Goal: Information Seeking & Learning: Learn about a topic

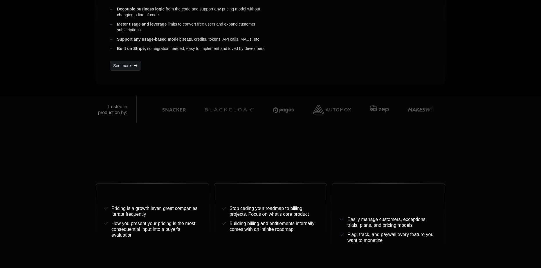
scroll to position [203, 0]
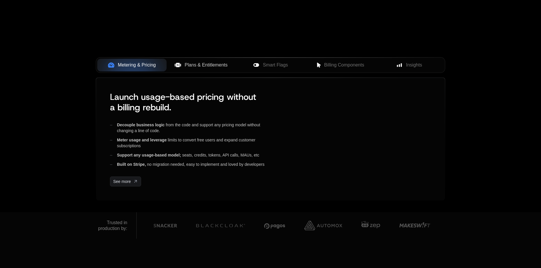
click at [207, 65] on span "Plans & Entitlements" at bounding box center [206, 65] width 43 height 7
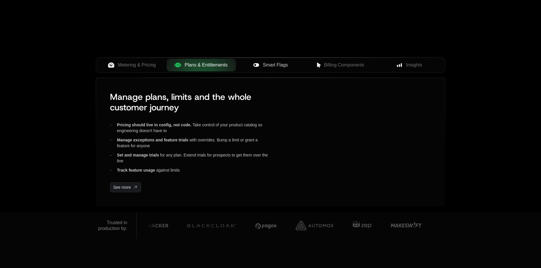
click at [268, 66] on span "Smart Flags" at bounding box center [275, 65] width 25 height 7
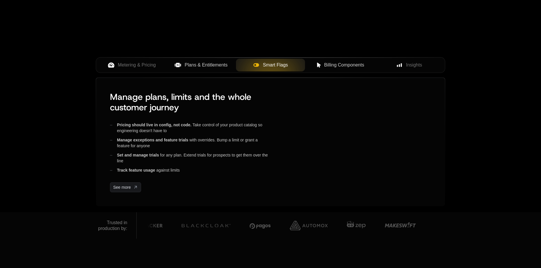
click at [345, 62] on span "Billing Components" at bounding box center [344, 65] width 40 height 7
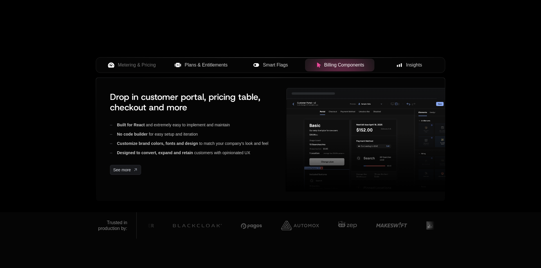
click at [417, 64] on span "Insights" at bounding box center [414, 65] width 16 height 7
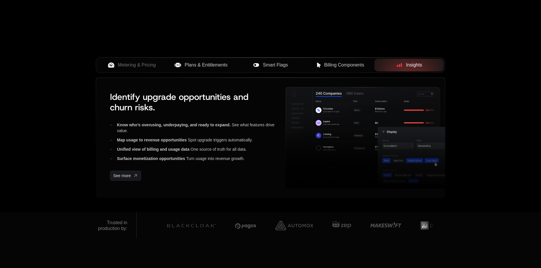
click at [286, 63] on span "Smart Flags" at bounding box center [275, 65] width 25 height 7
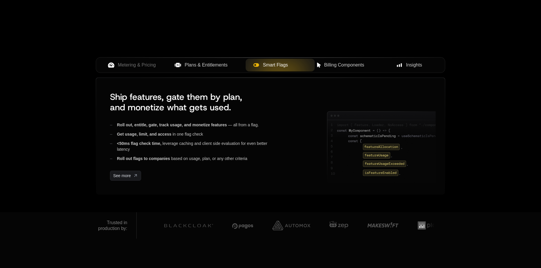
click at [356, 65] on span "Billing Components" at bounding box center [344, 65] width 40 height 7
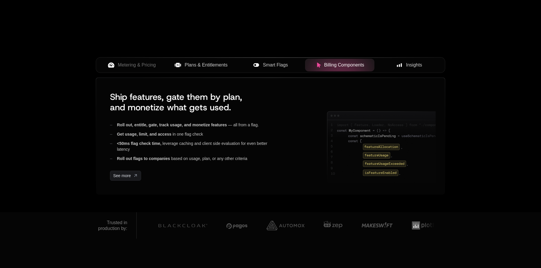
click at [204, 66] on span "Plans & Entitlements" at bounding box center [206, 65] width 43 height 7
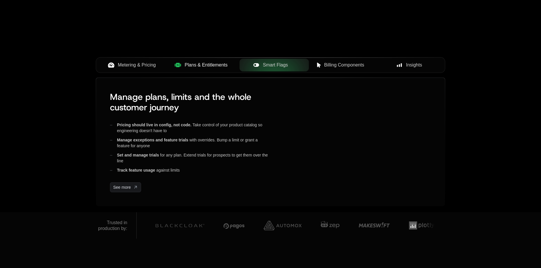
click at [139, 64] on span "Metering & Pricing" at bounding box center [137, 65] width 38 height 7
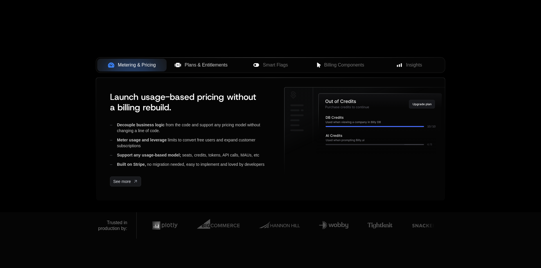
click at [206, 64] on span "Plans & Entitlements" at bounding box center [206, 65] width 43 height 7
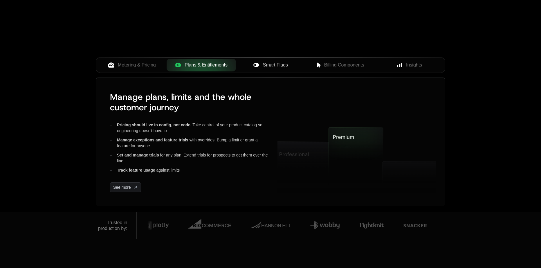
click at [260, 67] on div "Smart Flags" at bounding box center [271, 65] width 60 height 7
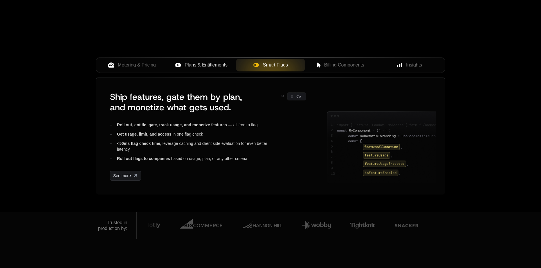
click at [210, 65] on span "Plans & Entitlements" at bounding box center [206, 65] width 43 height 7
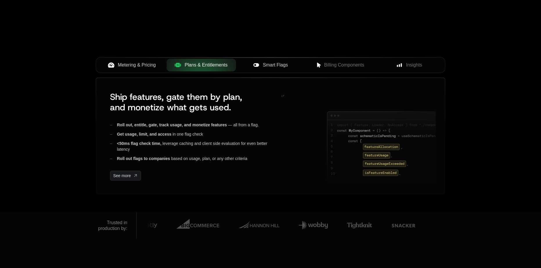
click at [135, 70] on button "Metering & Pricing" at bounding box center [131, 65] width 69 height 13
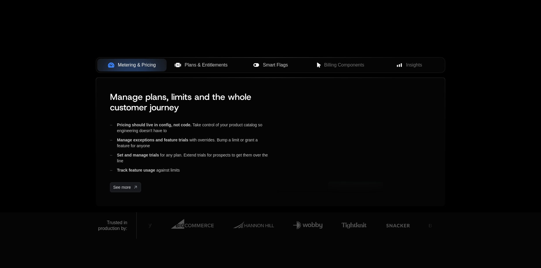
click at [189, 63] on span "Plans & Entitlements" at bounding box center [206, 65] width 43 height 7
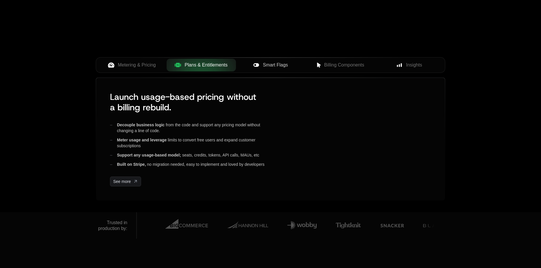
click at [265, 65] on span "Smart Flags" at bounding box center [275, 65] width 25 height 7
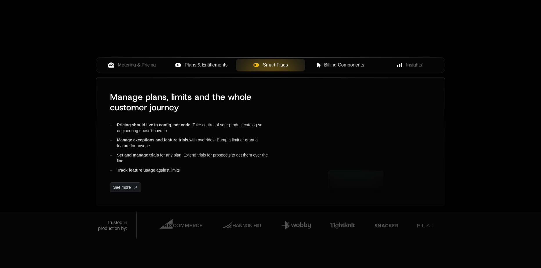
click at [348, 64] on span "Billing Components" at bounding box center [344, 65] width 40 height 7
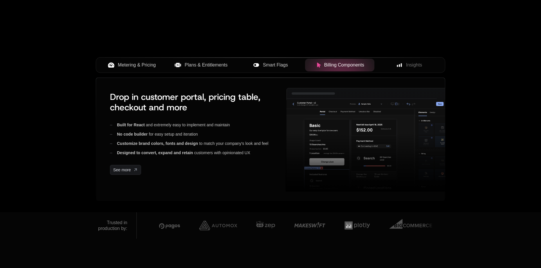
click at [138, 62] on span "Metering & Pricing" at bounding box center [137, 65] width 38 height 7
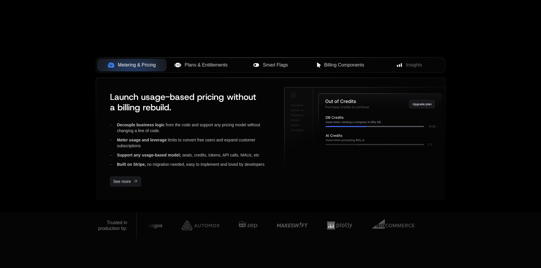
click at [213, 68] on span "Plans & Entitlements" at bounding box center [206, 65] width 43 height 7
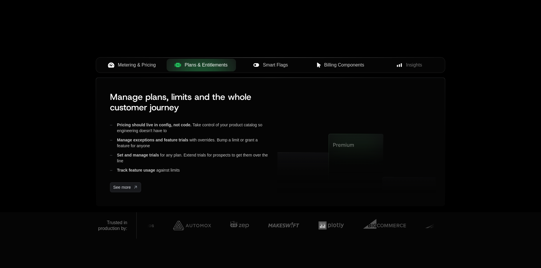
click at [252, 67] on div "Smart Flags" at bounding box center [271, 65] width 60 height 7
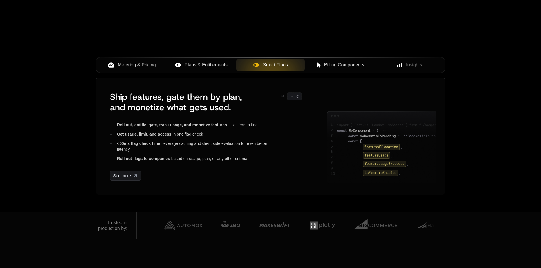
click at [325, 64] on span "Billing Components" at bounding box center [344, 65] width 40 height 7
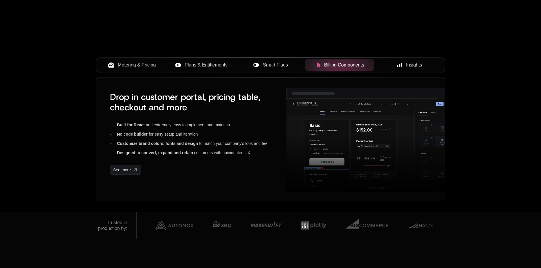
click at [407, 68] on span "Insights" at bounding box center [414, 65] width 16 height 7
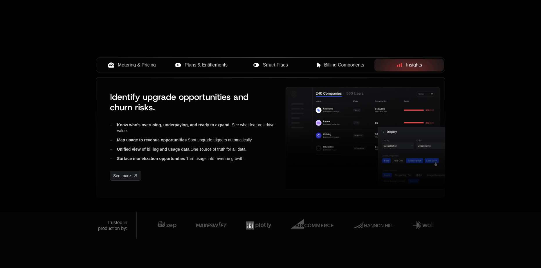
click at [136, 65] on span "Metering & Pricing" at bounding box center [137, 65] width 38 height 7
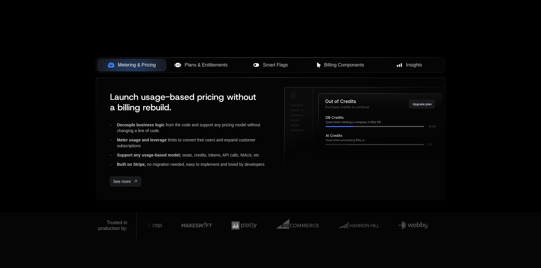
click at [204, 66] on span "Plans & Entitlements" at bounding box center [206, 65] width 43 height 7
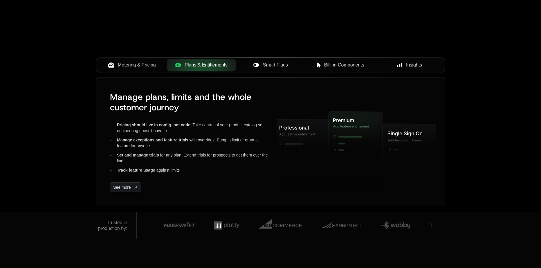
click at [273, 65] on span "Smart Flags" at bounding box center [275, 65] width 25 height 7
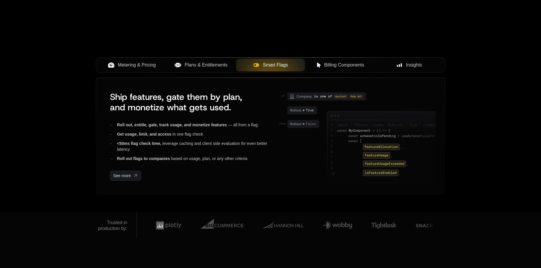
click at [362, 68] on span "Billing Components" at bounding box center [344, 65] width 40 height 7
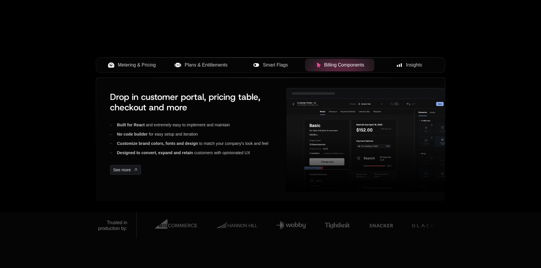
click at [261, 63] on div "Smart Flags" at bounding box center [271, 65] width 60 height 7
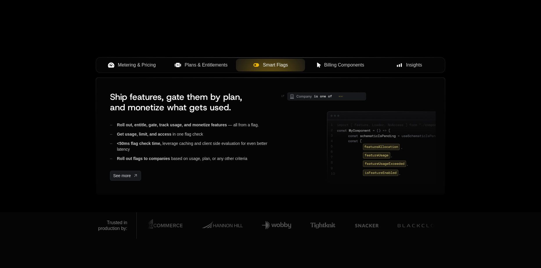
click at [211, 68] on span "Plans & Entitlements" at bounding box center [206, 65] width 43 height 7
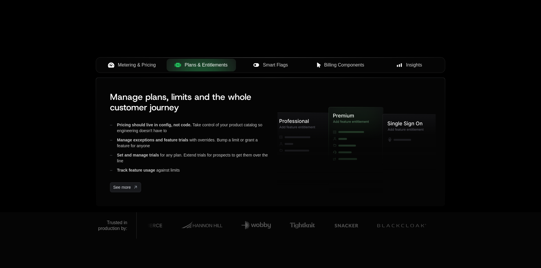
click at [131, 68] on span "Metering & Pricing" at bounding box center [137, 65] width 38 height 7
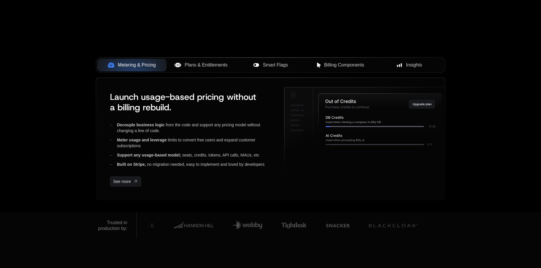
click at [194, 65] on span "Plans & Entitlements" at bounding box center [206, 65] width 43 height 7
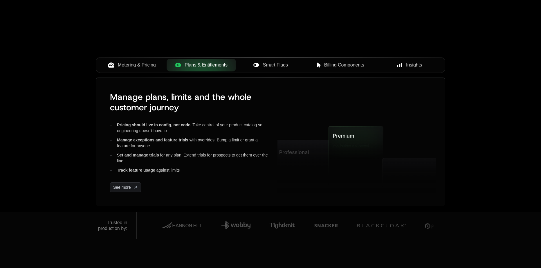
click at [275, 66] on span "Smart Flags" at bounding box center [275, 65] width 25 height 7
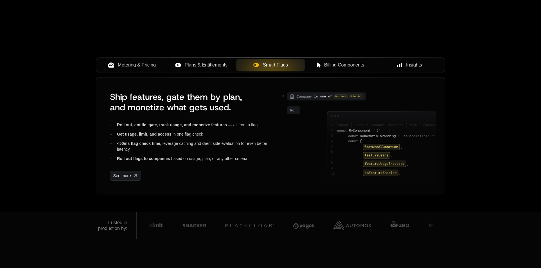
click at [352, 64] on span "Billing Components" at bounding box center [344, 65] width 40 height 7
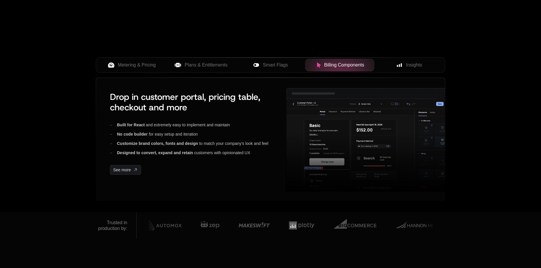
scroll to position [203, 0]
